Goal: Task Accomplishment & Management: Manage account settings

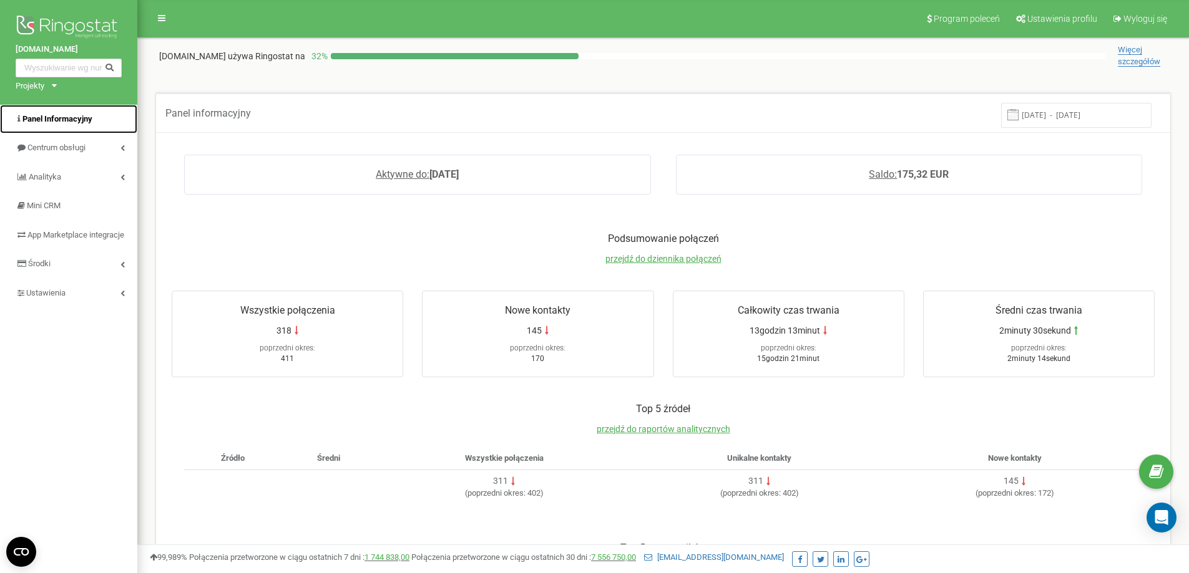
click at [58, 114] on span "Panel Informacyjny" at bounding box center [57, 118] width 70 height 9
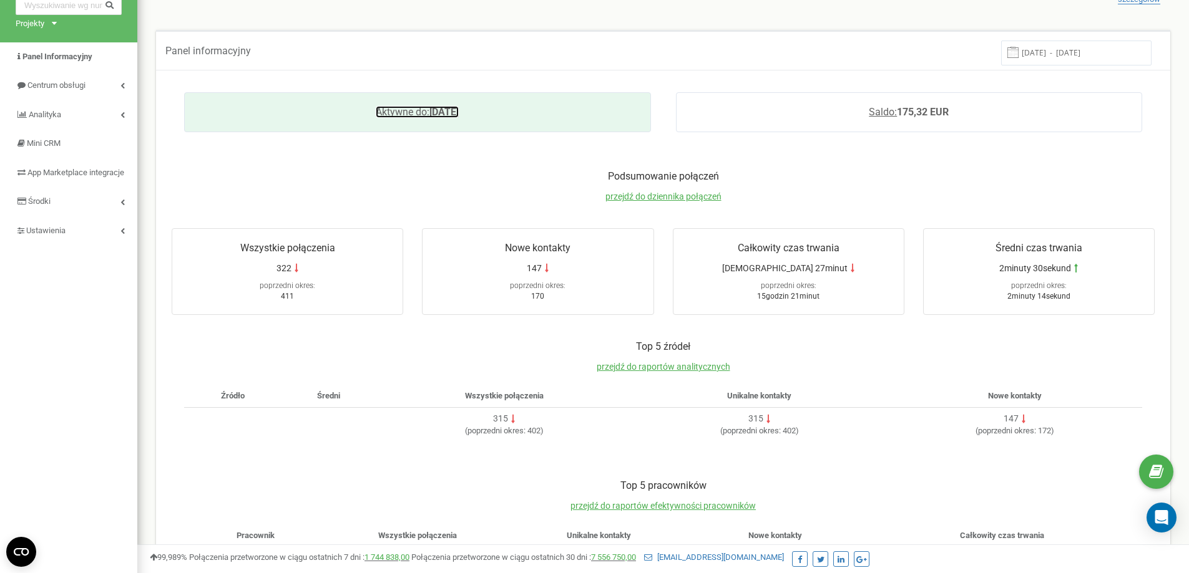
click at [393, 110] on span "Aktywne do:" at bounding box center [403, 112] width 54 height 12
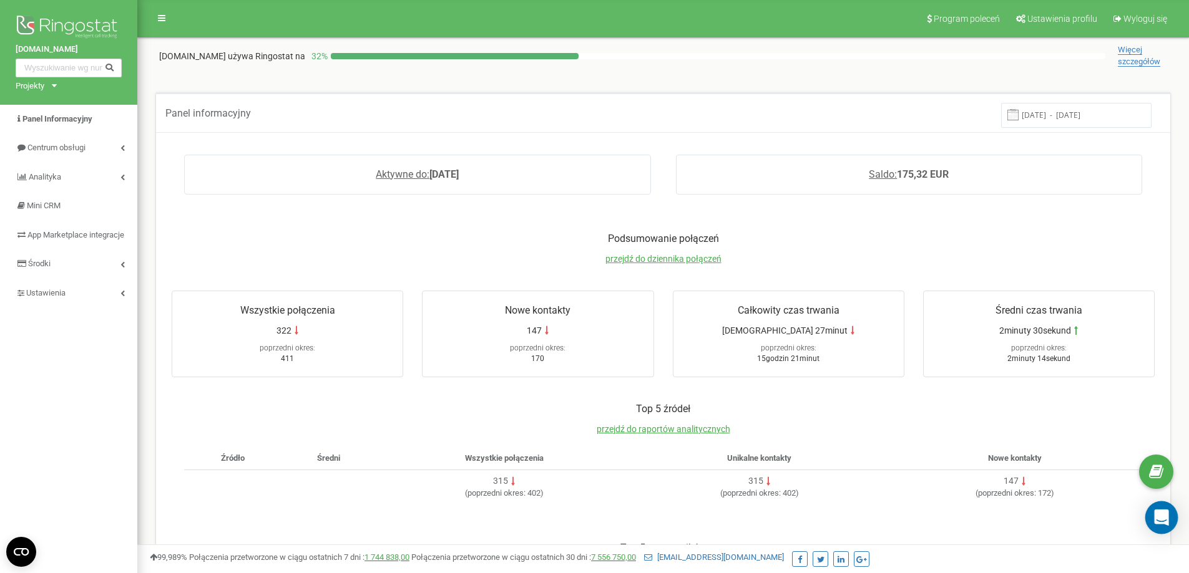
click at [1166, 517] on icon "Open Intercom Messenger" at bounding box center [1161, 518] width 14 height 16
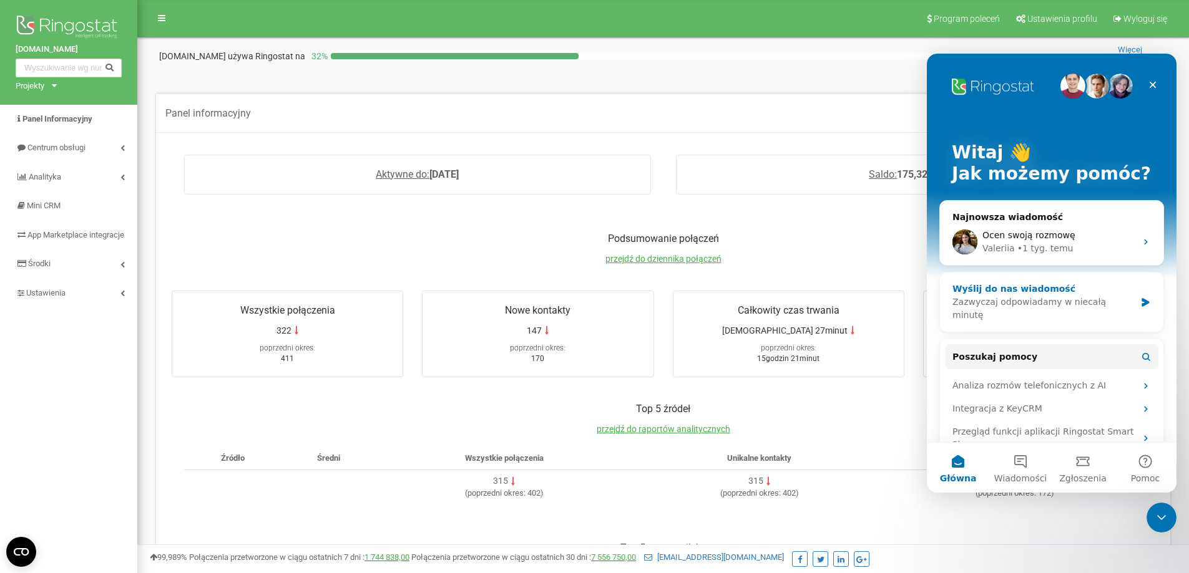
click at [1030, 295] on div "Wyślij do nas wiadomość" at bounding box center [1043, 289] width 183 height 13
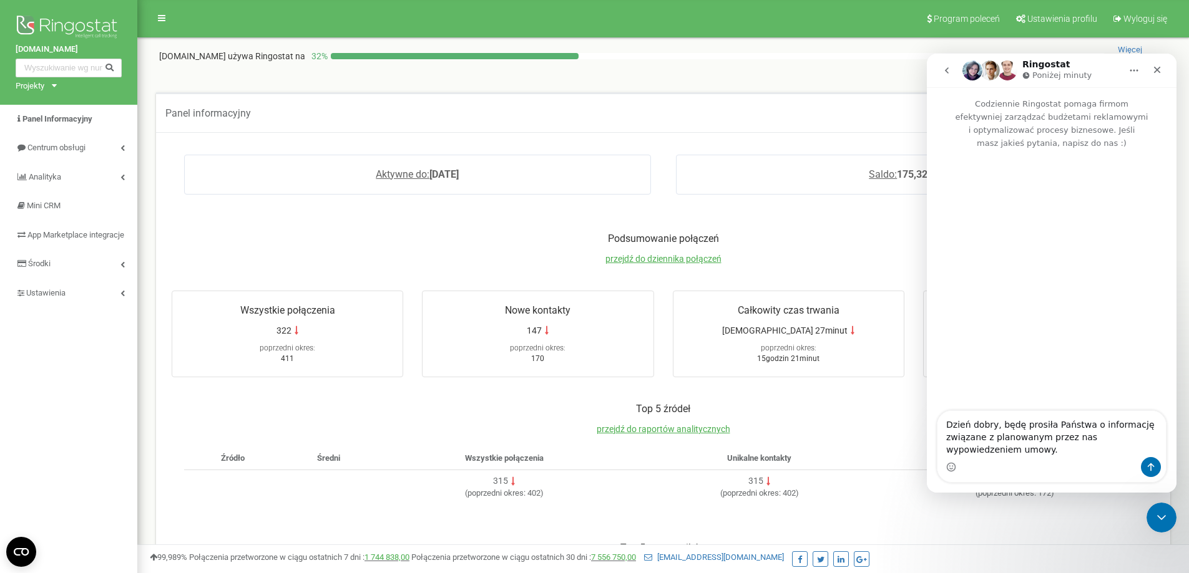
type textarea "Dzień dobry, będę prosiła Państwa o informację związane z planowanym przez nas …"
drag, startPoint x: 993, startPoint y: 454, endPoint x: 945, endPoint y: 419, distance: 59.4
click at [945, 419] on textarea "Dzień dobry, będę prosiła Państwa o informację związane z planowanym przez nas …" at bounding box center [1051, 434] width 228 height 46
click at [1159, 68] on icon "Zamknij" at bounding box center [1157, 70] width 7 height 7
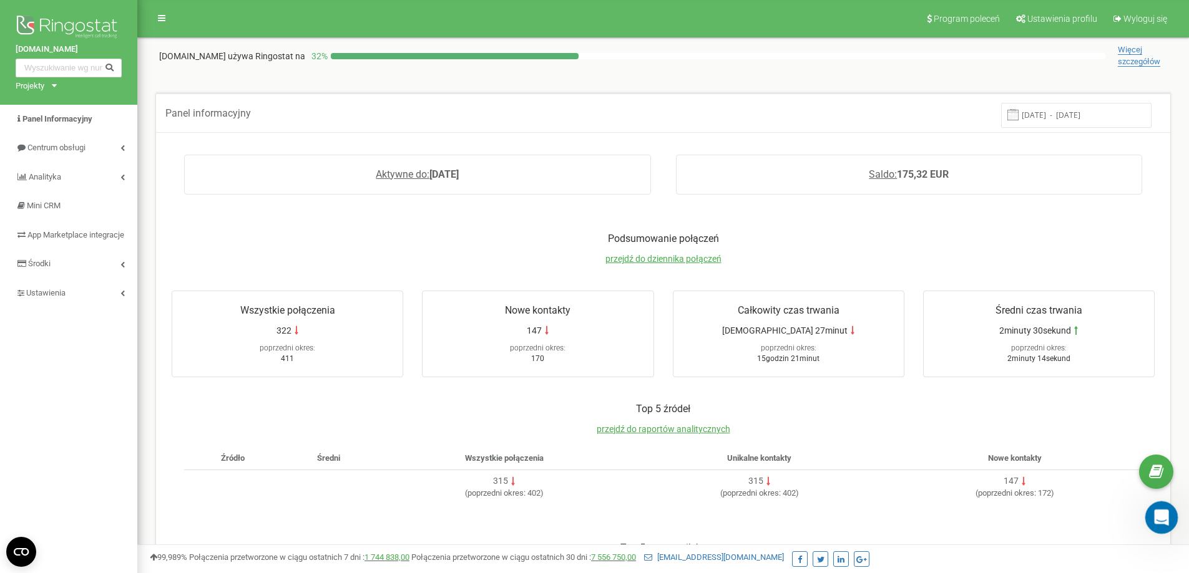
click at [1163, 518] on icon "Otwórz komunikator Intercom" at bounding box center [1159, 516] width 21 height 21
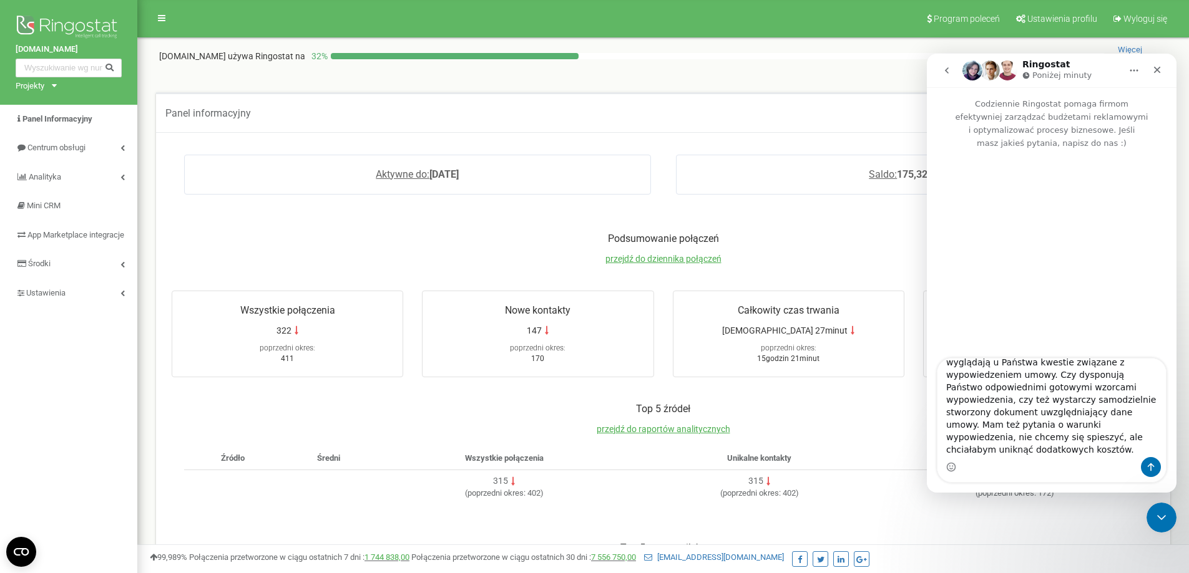
scroll to position [33, 0]
click at [1059, 401] on textarea "Dzień dobry, chciałabym się dowiedzieć, jak wyglądają u Państwa kwestie związan…" at bounding box center [1051, 408] width 228 height 99
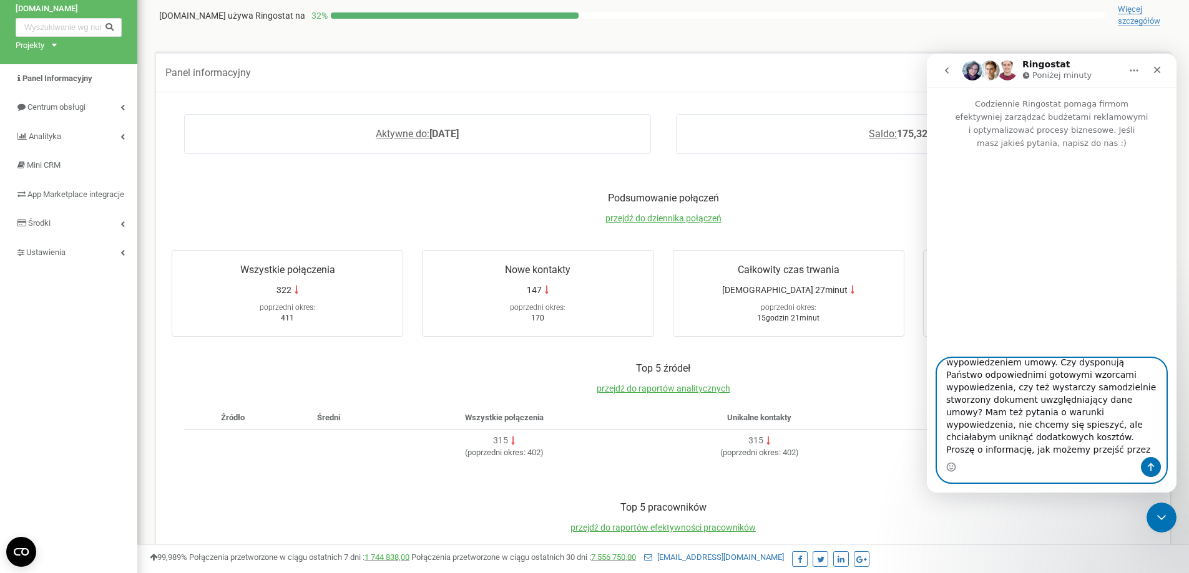
scroll to position [62, 0]
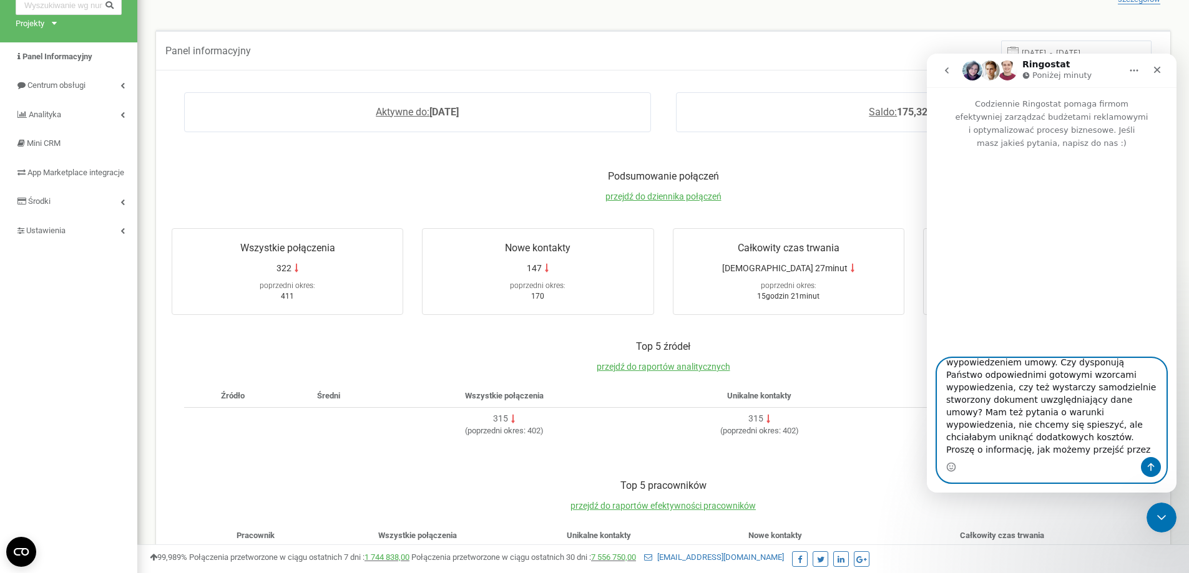
click at [1149, 451] on textarea "Dzień dobry, chciałabym się dowiedzieć, jak wyglądają u Państwa kwestie związan…" at bounding box center [1051, 408] width 228 height 99
click at [990, 427] on textarea "Dzień dobry, chciałabym się dowiedzieć, jak wyglądają u Państwa kwestie związan…" at bounding box center [1051, 408] width 228 height 99
click at [1025, 451] on textarea "Dzień dobry, chciałabym się dowiedzieć, jak wyglądają u Państwa kwestie związan…" at bounding box center [1051, 408] width 228 height 99
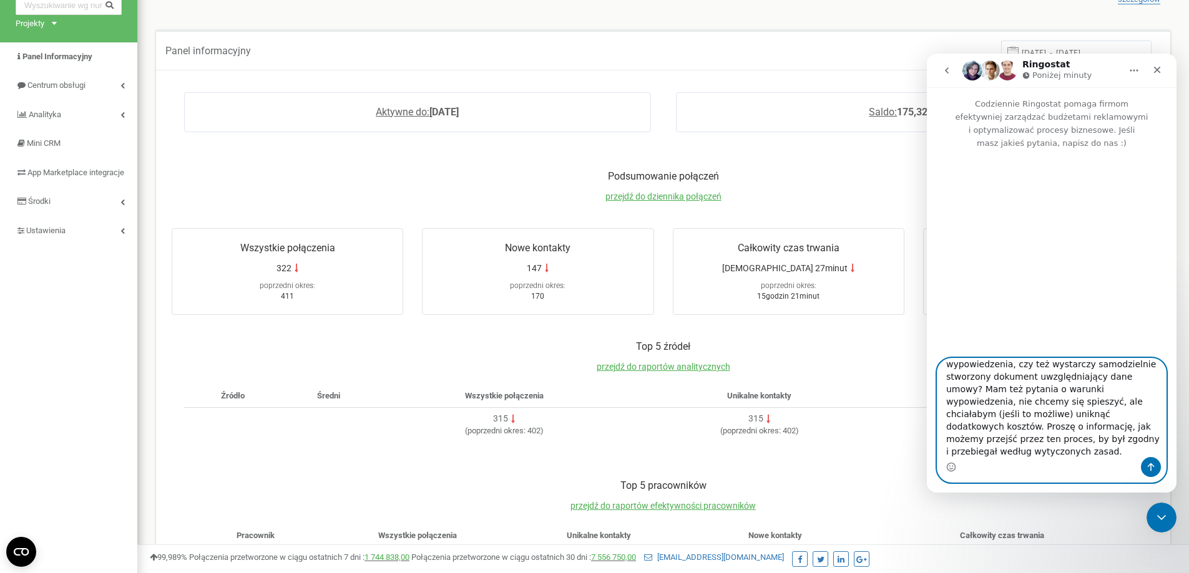
type textarea "Dzień dobry, chciałabym się dowiedzieć, jak wyglądają u Państwa kwestie związan…"
drag, startPoint x: 1117, startPoint y: 453, endPoint x: 900, endPoint y: 328, distance: 250.8
click html "Ringostat Poniżej minuty Codziennie Ringostat pomaga firmom efektywniej zarządz…"
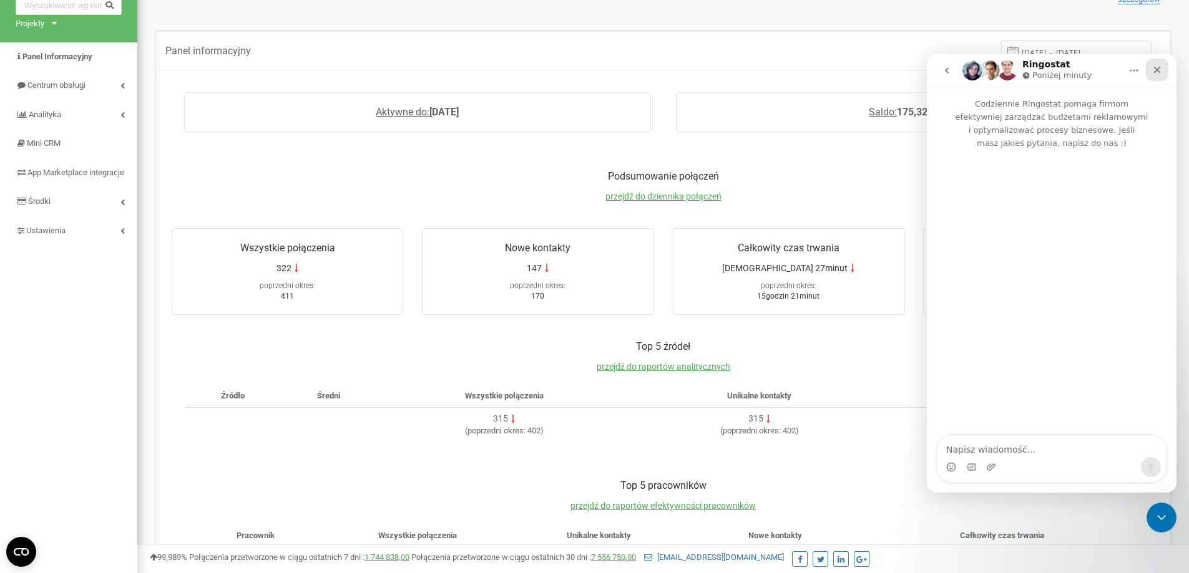
click at [1161, 64] on div "Zamknij" at bounding box center [1157, 70] width 22 height 22
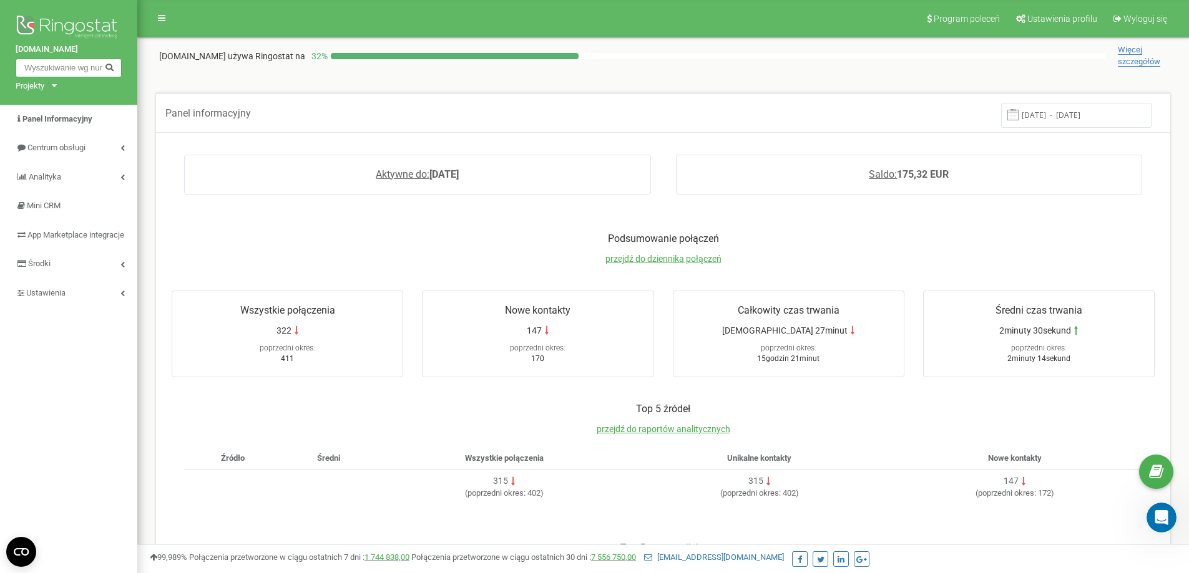
click at [59, 66] on input "text" at bounding box center [69, 68] width 106 height 19
click at [73, 69] on input "text" at bounding box center [69, 68] width 106 height 19
click at [63, 147] on span "Centrum obsługi" at bounding box center [56, 147] width 59 height 9
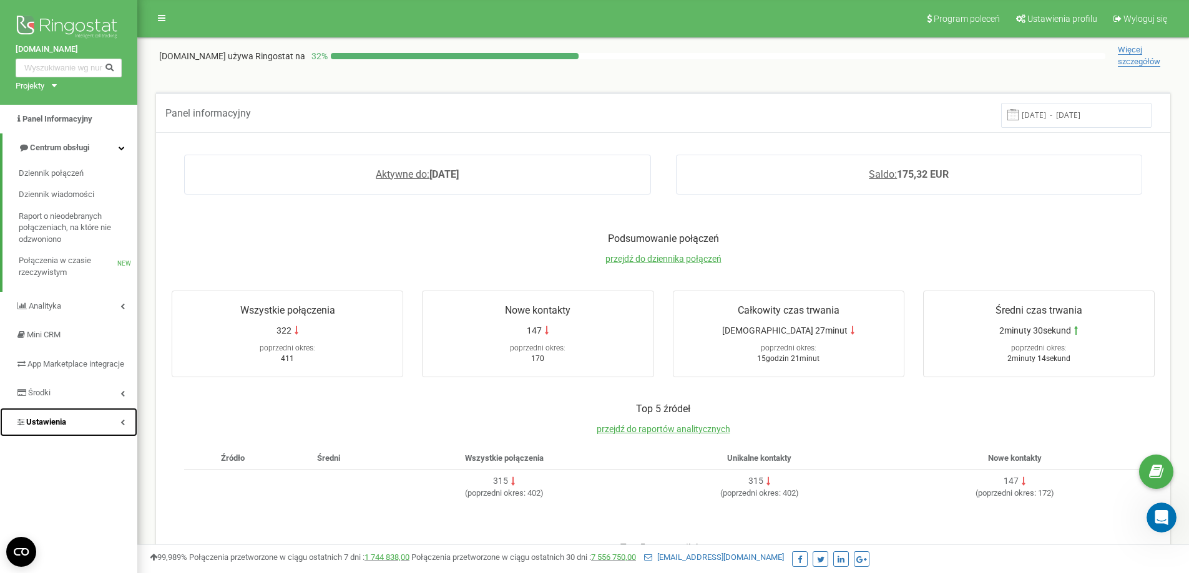
click at [58, 427] on span "Ustawienia" at bounding box center [46, 421] width 40 height 9
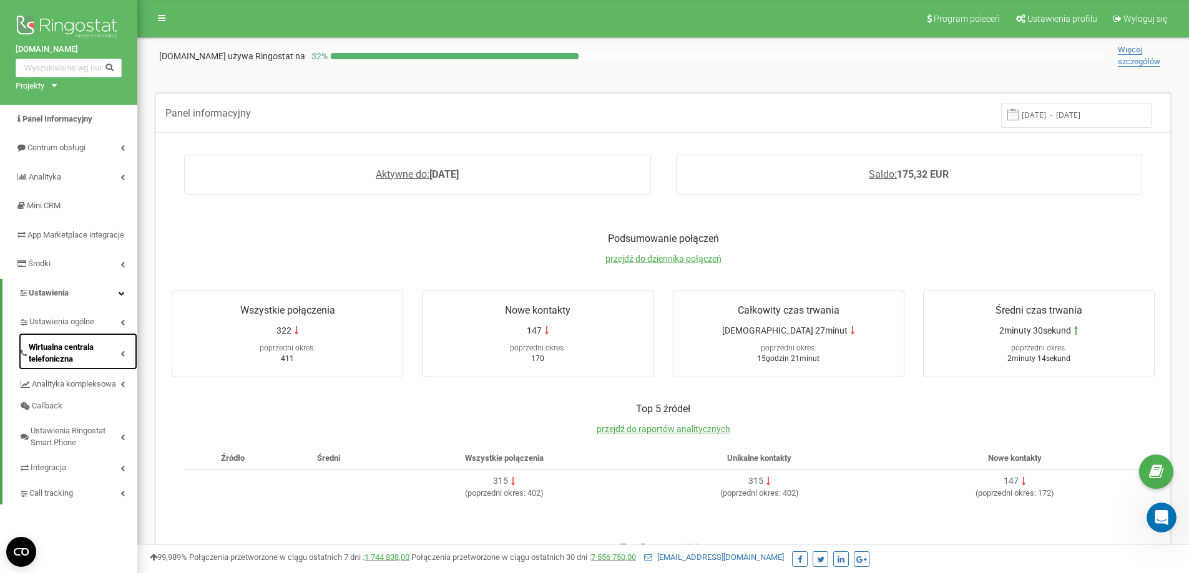
click at [60, 361] on span "Wirtualna centrala telefoniczna" at bounding box center [75, 353] width 92 height 23
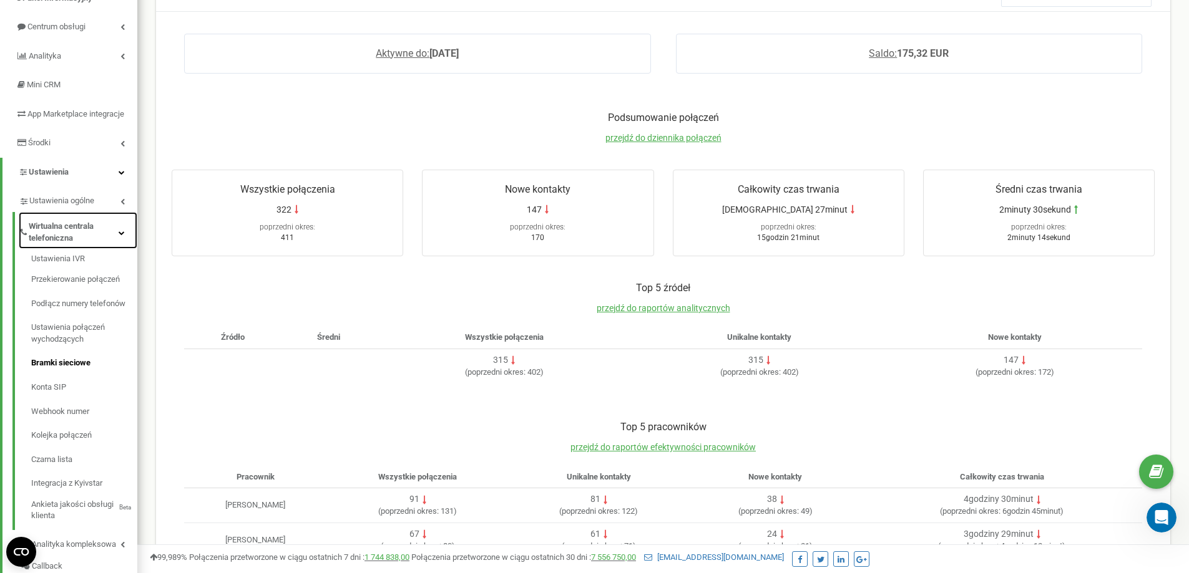
scroll to position [187, 0]
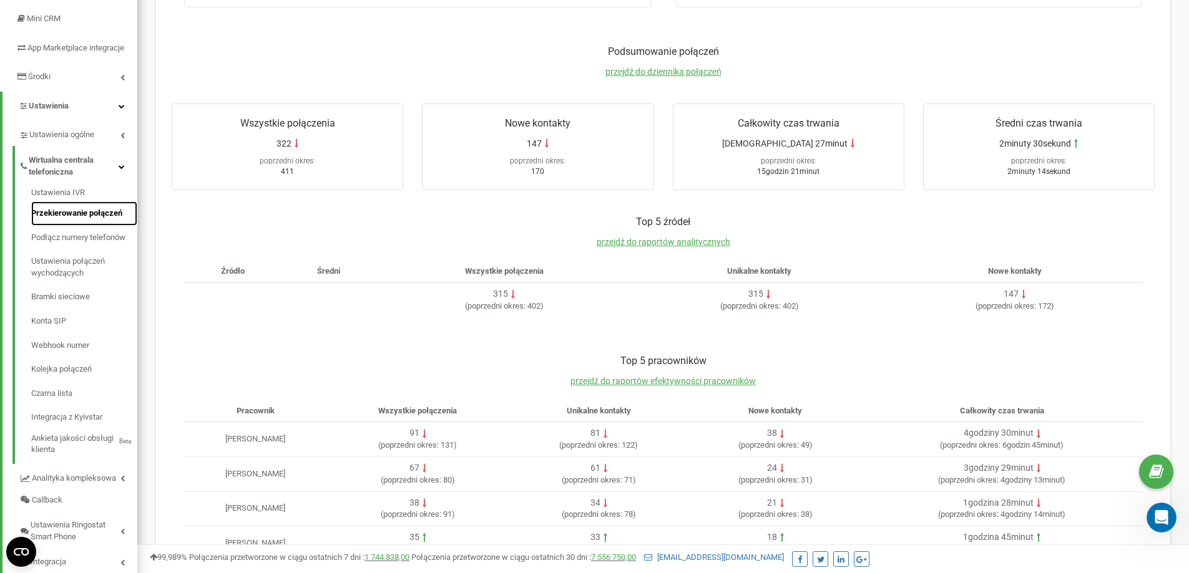
click at [76, 226] on link "Przekierowanie połączeń" at bounding box center [84, 214] width 106 height 24
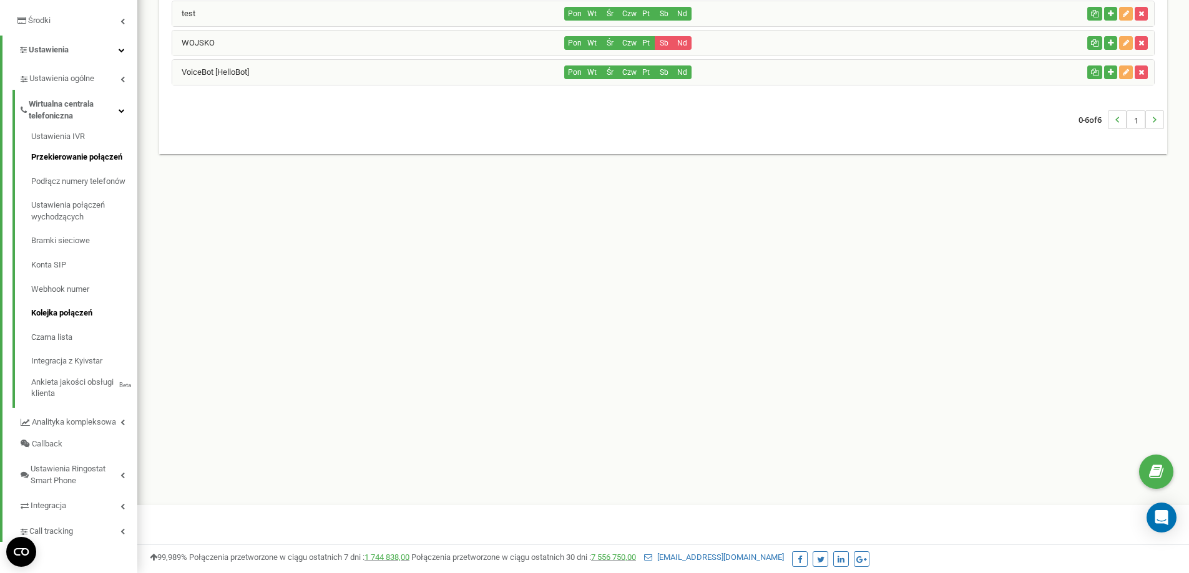
scroll to position [255, 0]
click at [72, 468] on span "Ustawienia Ringostat Smart Phone" at bounding box center [76, 475] width 90 height 23
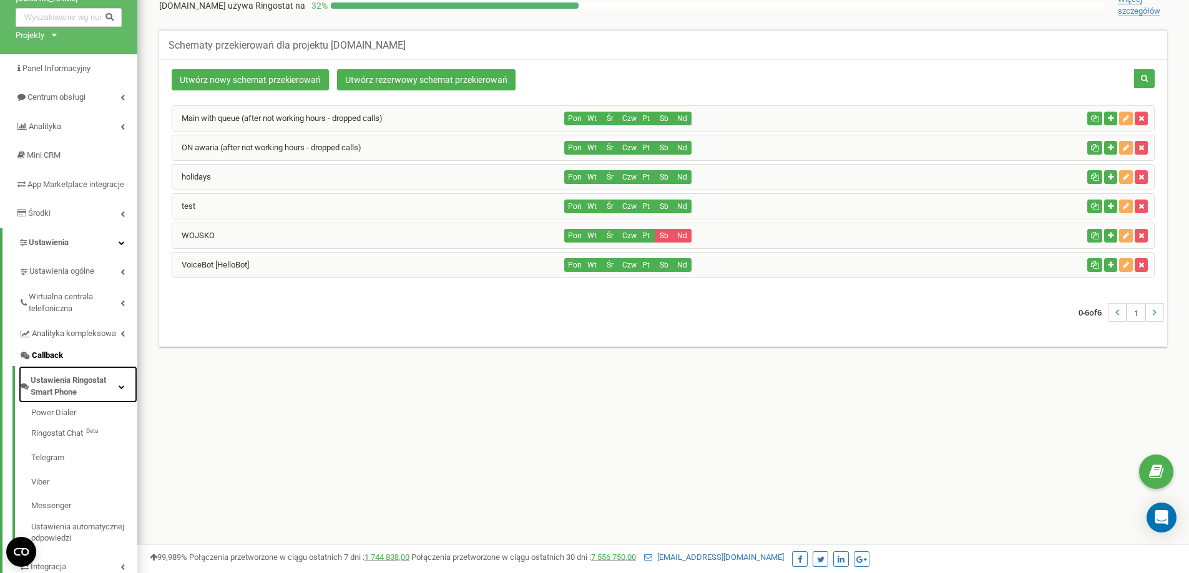
scroll to position [0, 0]
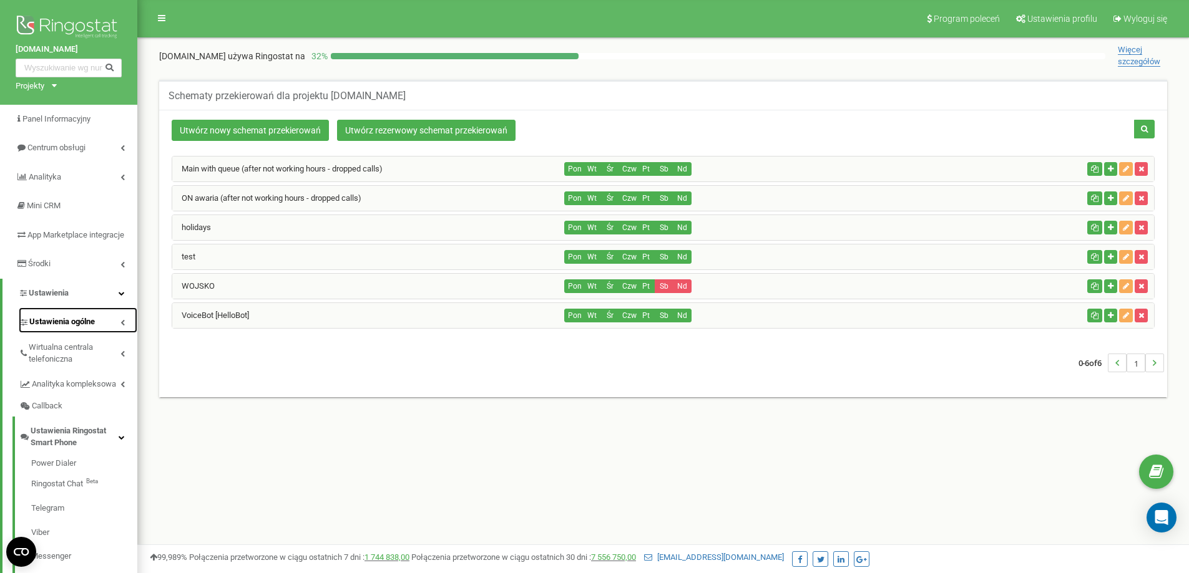
click at [77, 328] on span "Ustawienia ogólne" at bounding box center [62, 322] width 66 height 12
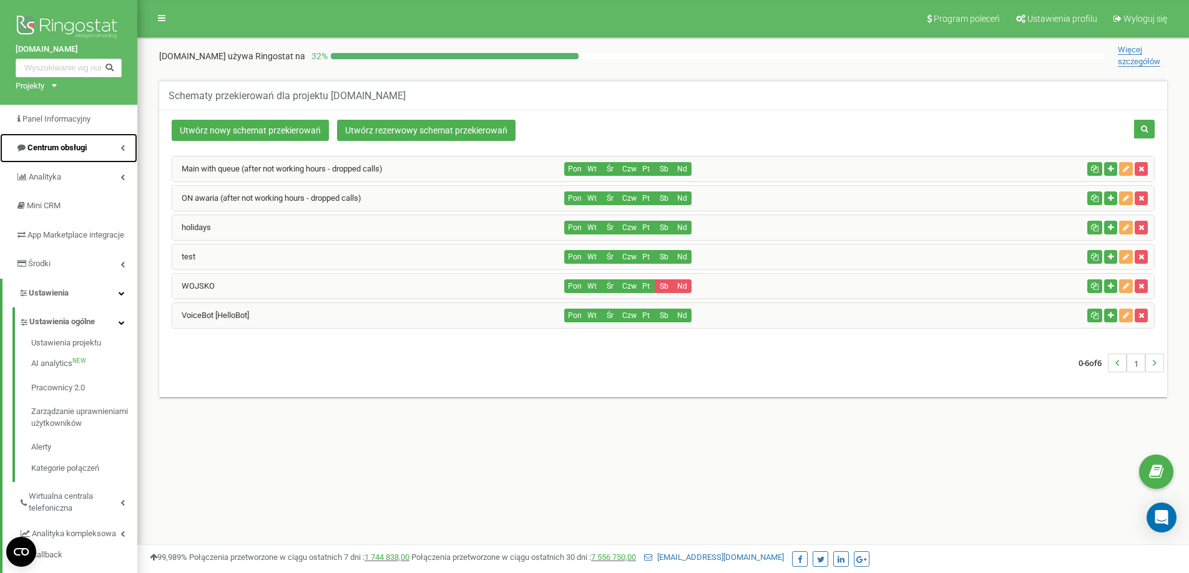
click at [42, 149] on span "Centrum obsługi" at bounding box center [56, 147] width 59 height 9
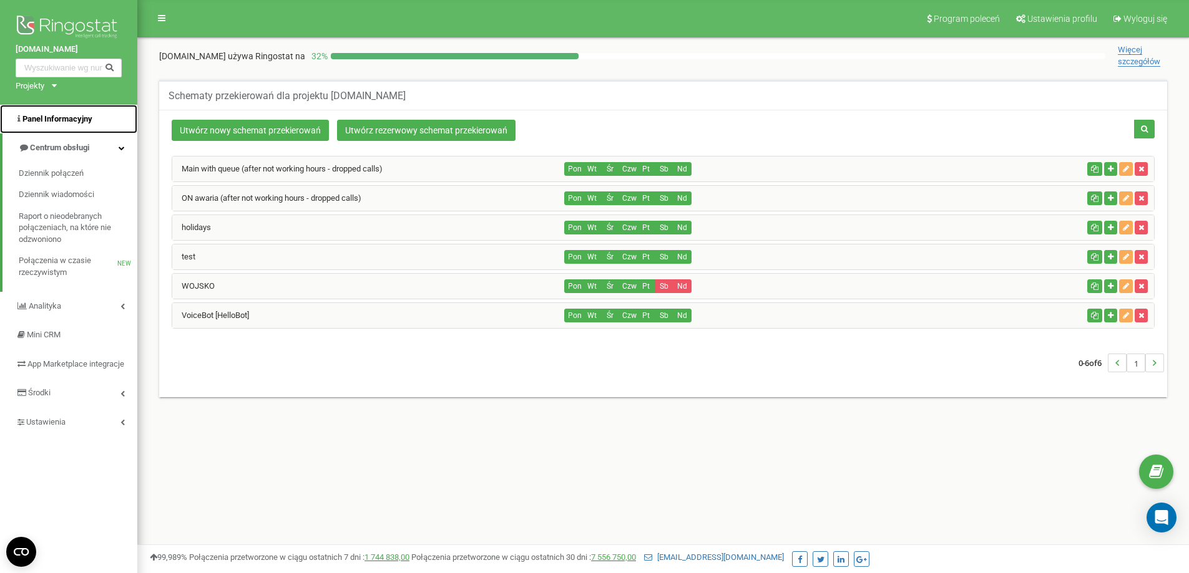
click at [59, 117] on span "Panel Informacyjny" at bounding box center [57, 118] width 70 height 9
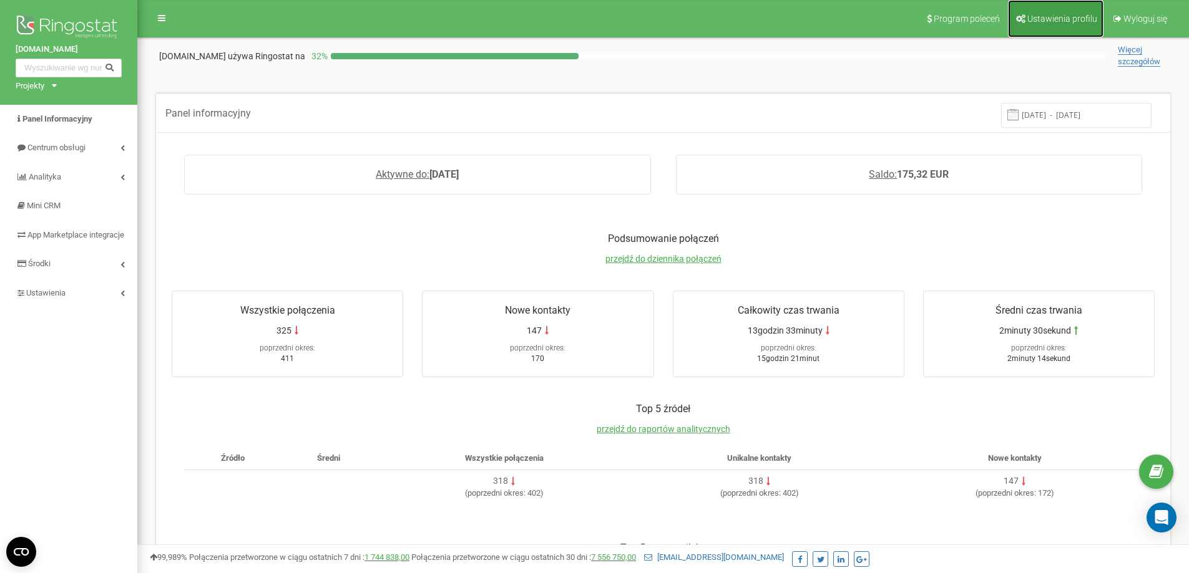
click at [1055, 19] on span "Ustawienia profilu" at bounding box center [1062, 19] width 70 height 10
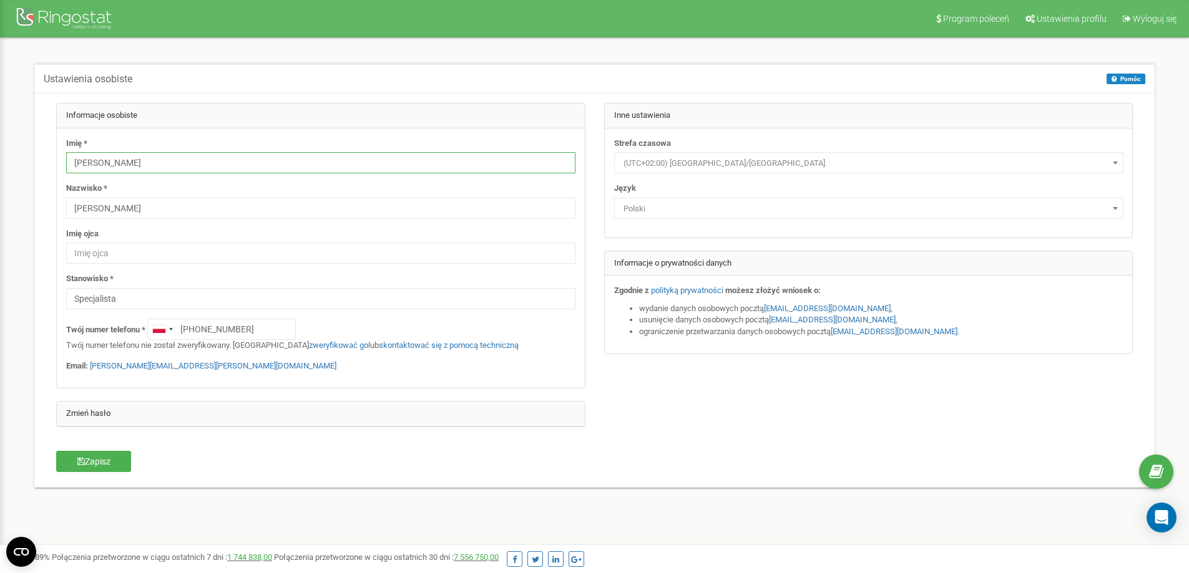
type input "ewa.marciniak@opennexus.com"
click at [84, 15] on div at bounding box center [66, 20] width 100 height 30
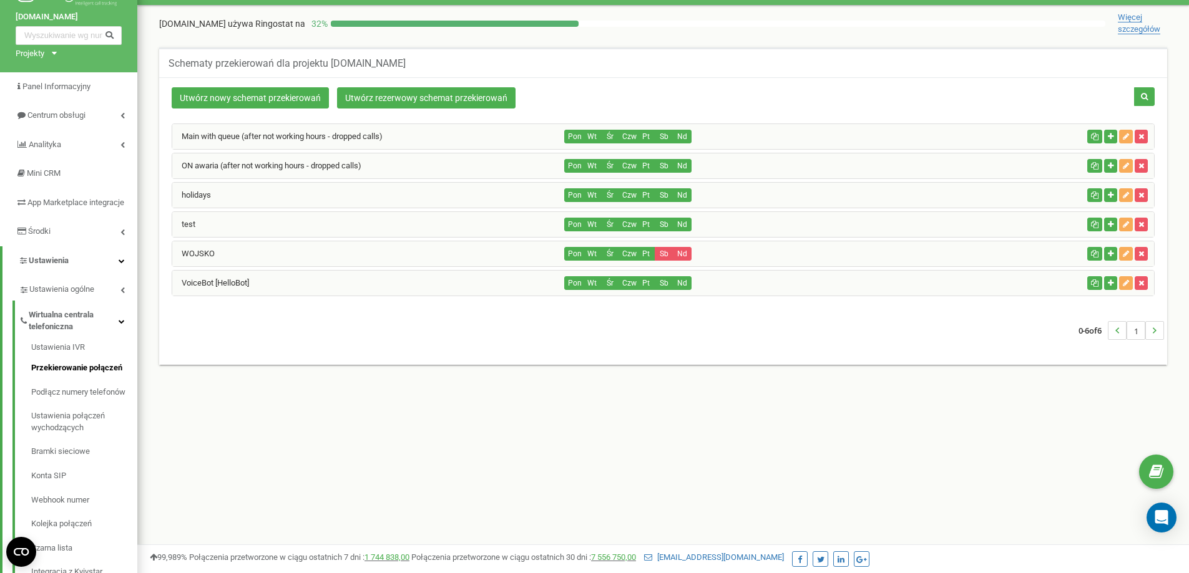
scroll to position [62, 0]
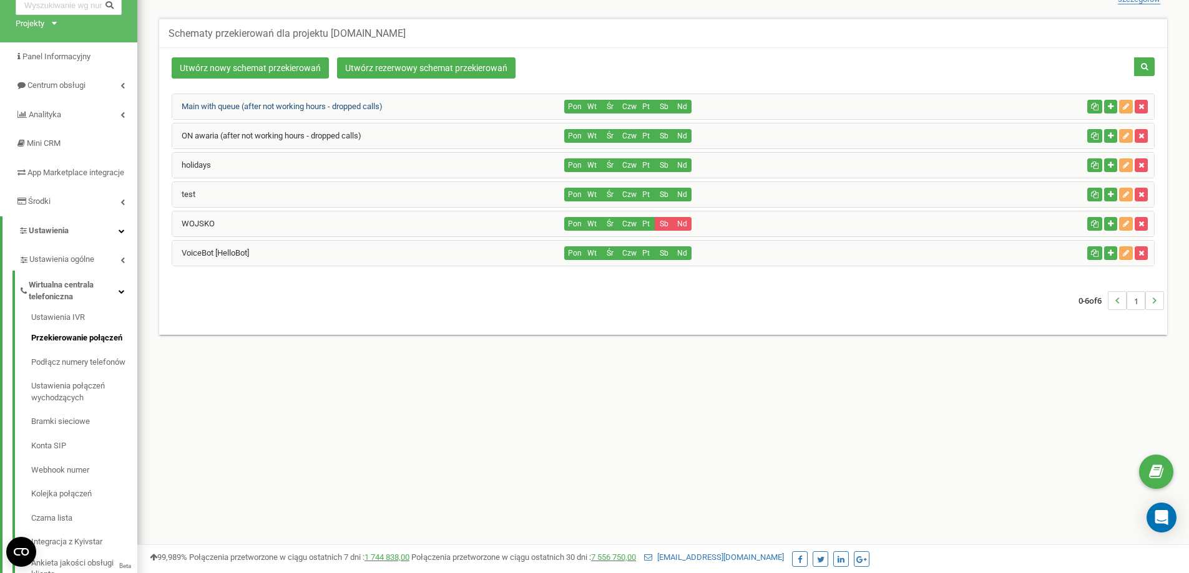
click at [232, 104] on link "Main with queue (after not working hours - dropped calls)" at bounding box center [277, 106] width 210 height 9
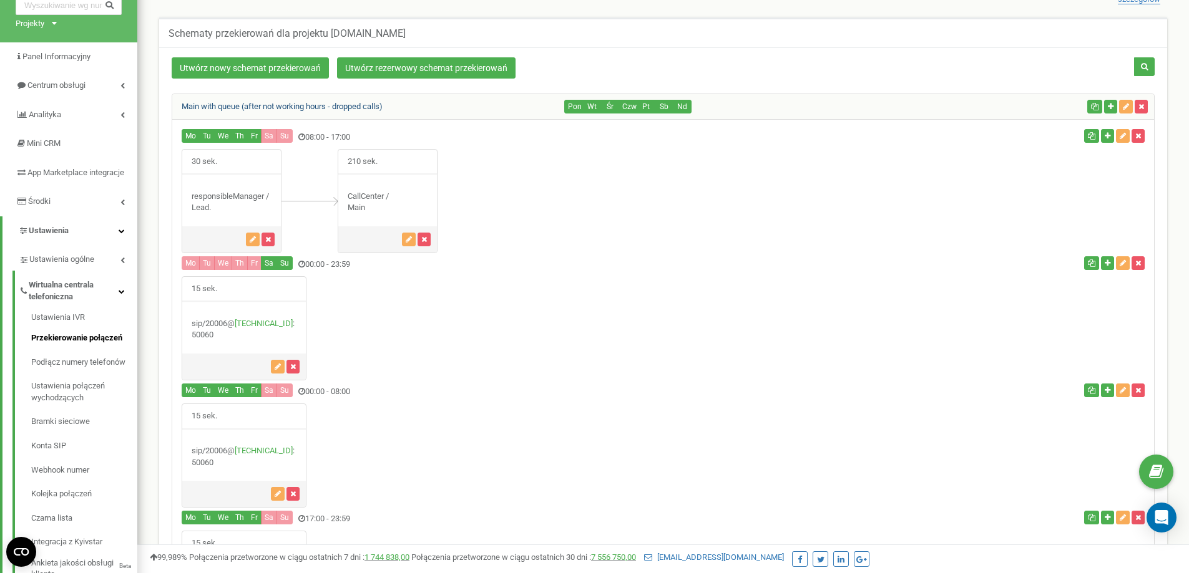
click at [232, 104] on link "Main with queue (after not working hours - dropped calls)" at bounding box center [277, 106] width 210 height 9
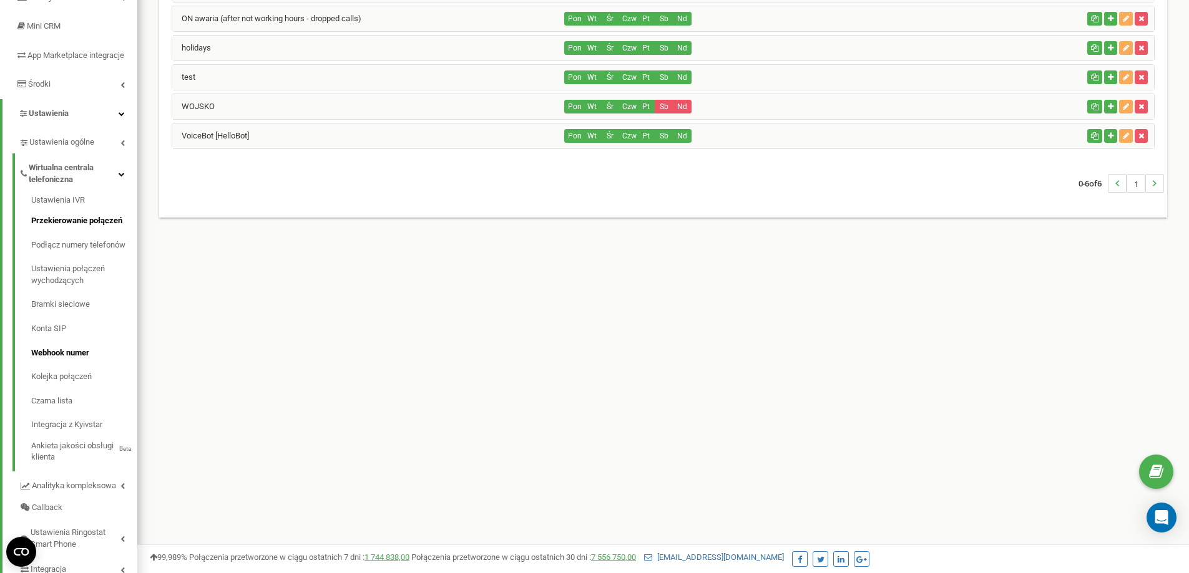
scroll to position [187, 0]
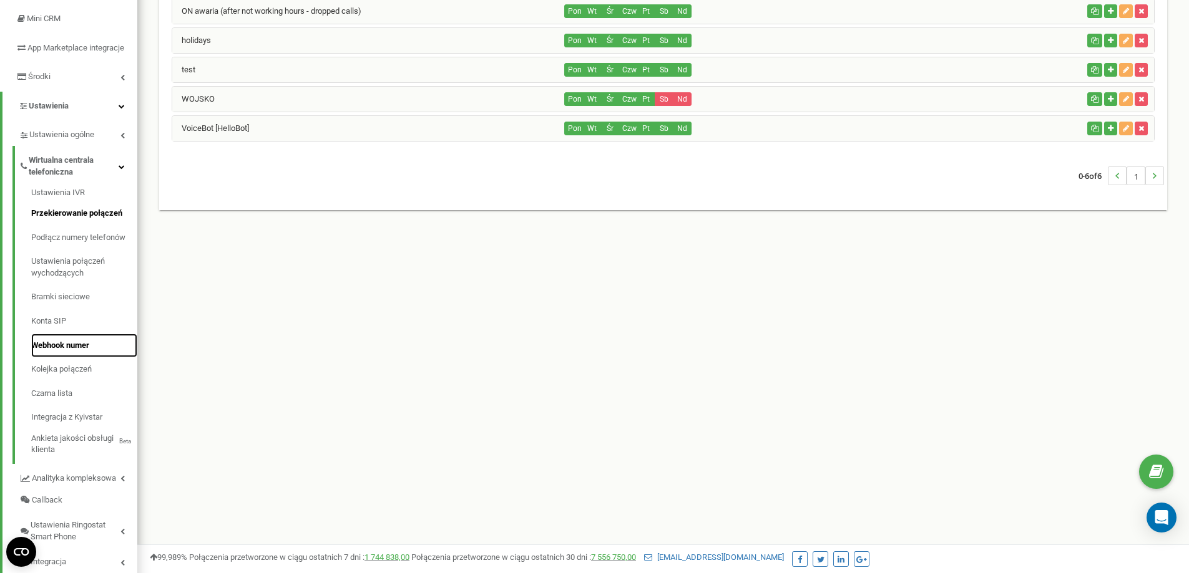
click at [71, 354] on link "Webhook numer" at bounding box center [84, 346] width 106 height 24
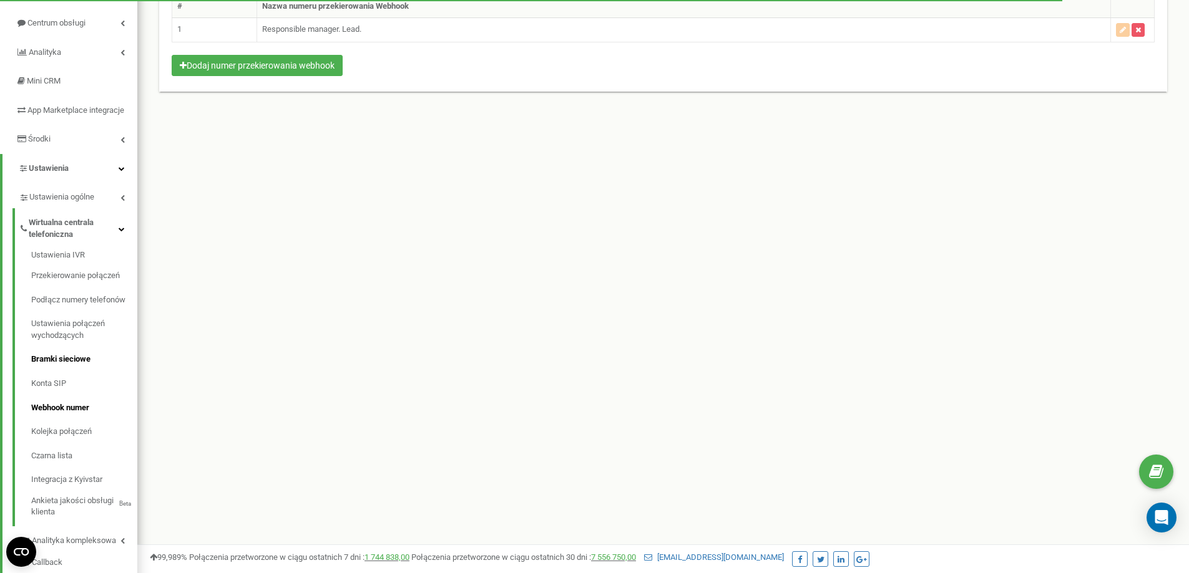
scroll to position [187, 0]
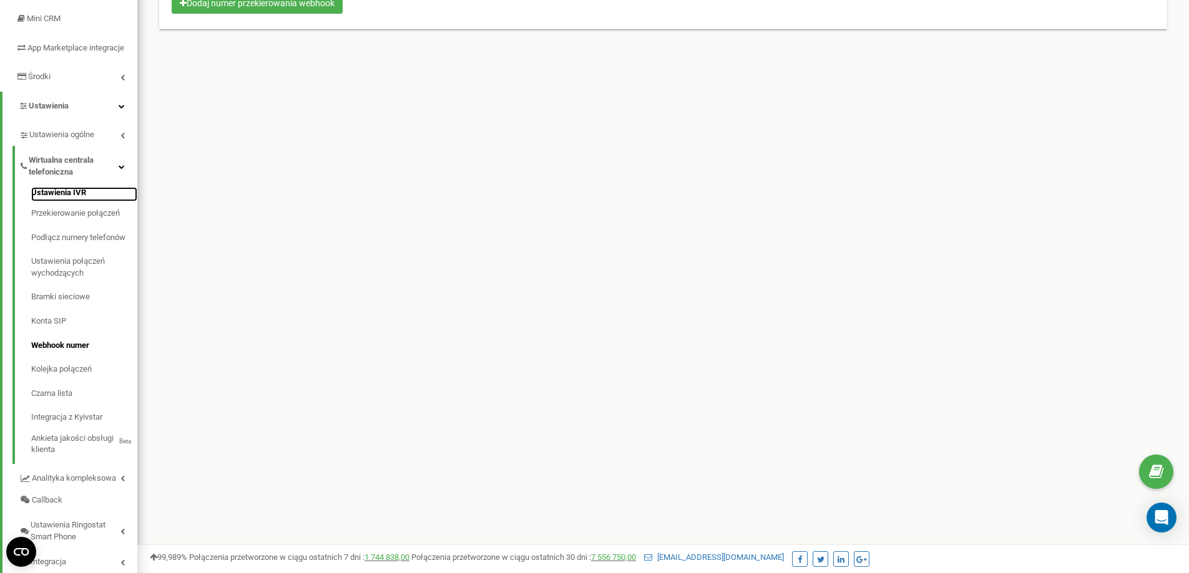
click at [55, 202] on link "Ustawienia IVR" at bounding box center [84, 194] width 106 height 15
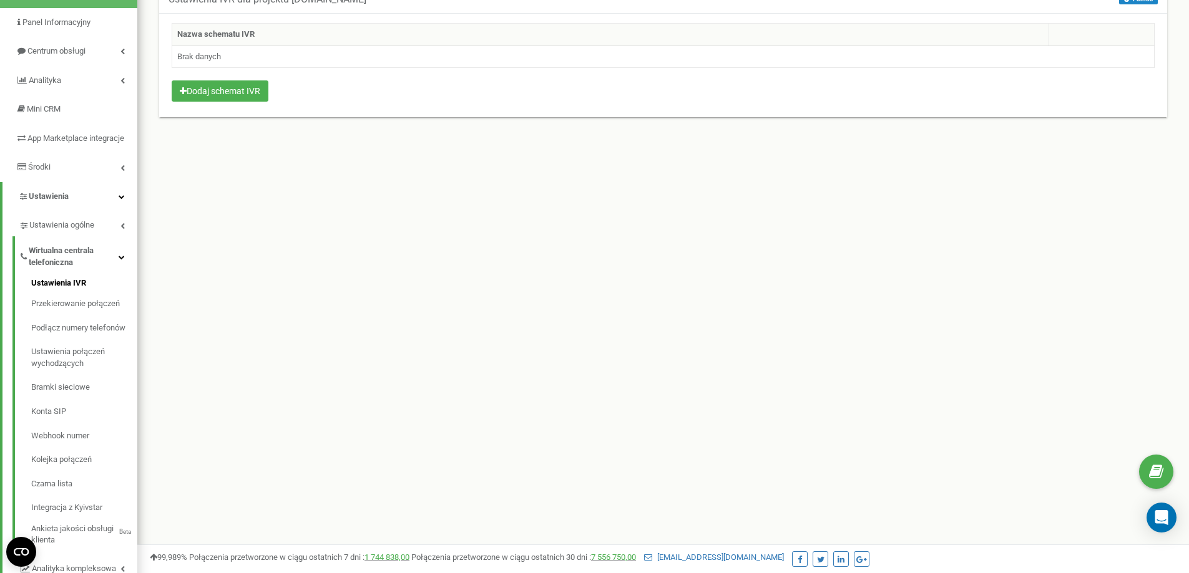
scroll to position [125, 0]
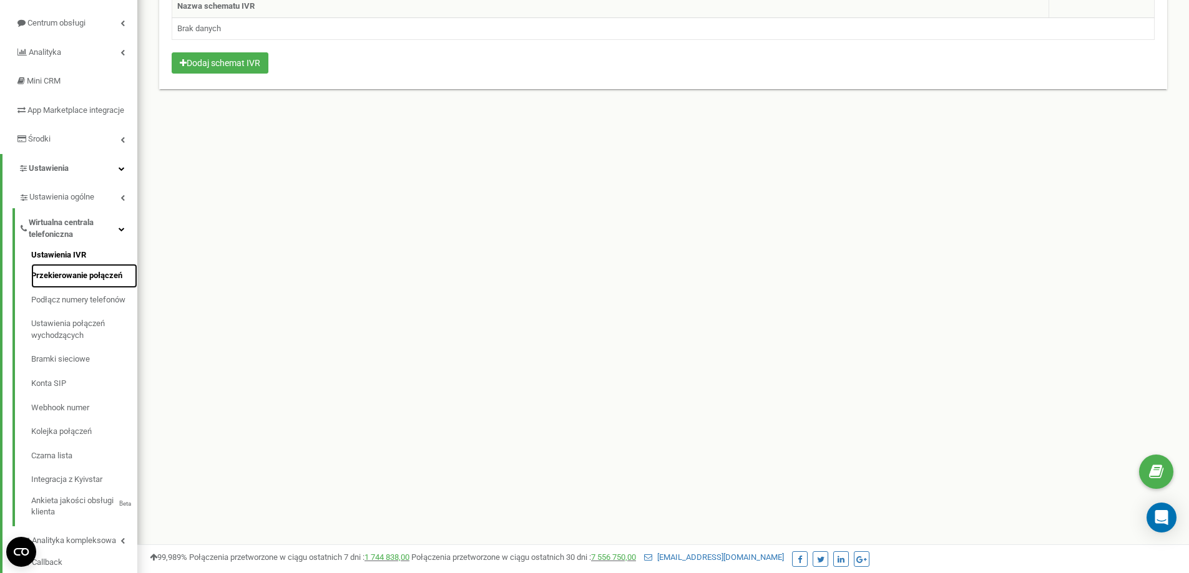
click at [72, 284] on link "Przekierowanie połączeń" at bounding box center [84, 276] width 106 height 24
